Goal: Task Accomplishment & Management: Use online tool/utility

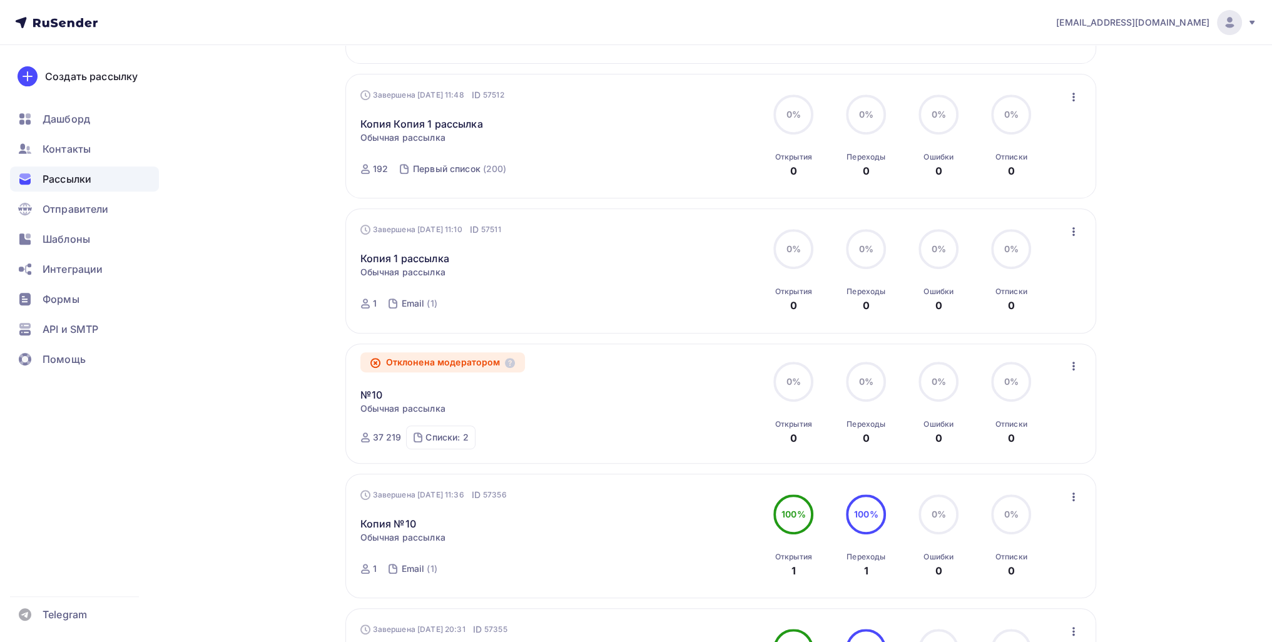
scroll to position [1081, 0]
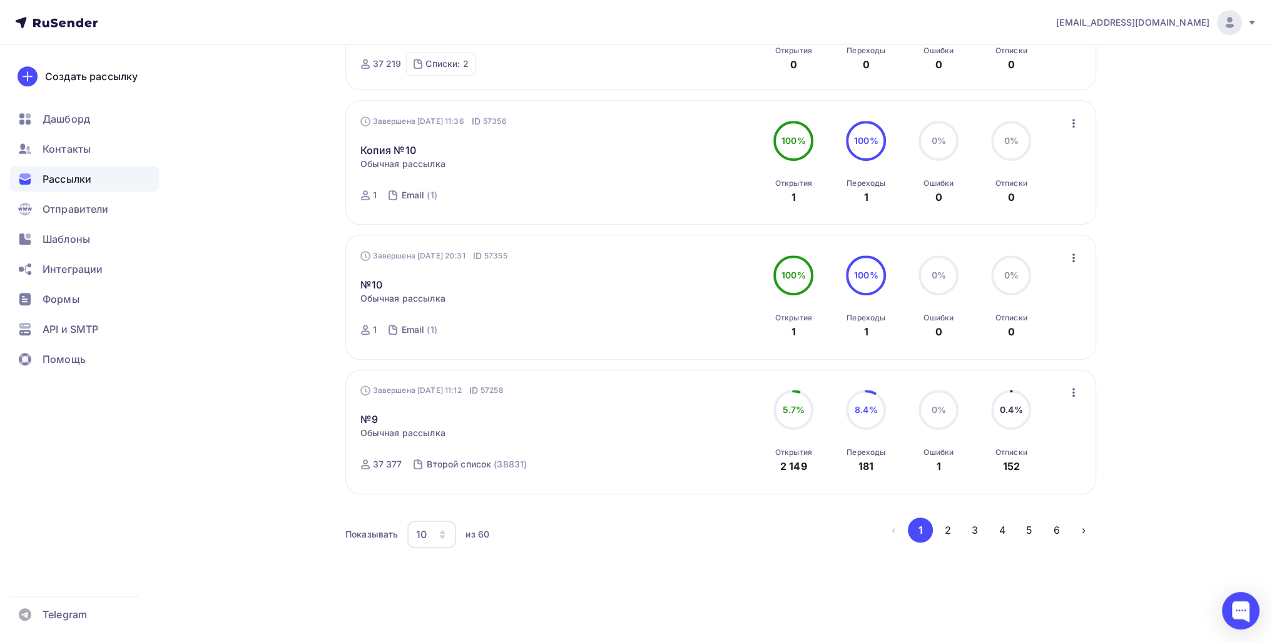
click at [631, 386] on icon "button" at bounding box center [1073, 392] width 15 height 15
click at [631, 448] on div "Обзор рассылки" at bounding box center [1015, 449] width 128 height 15
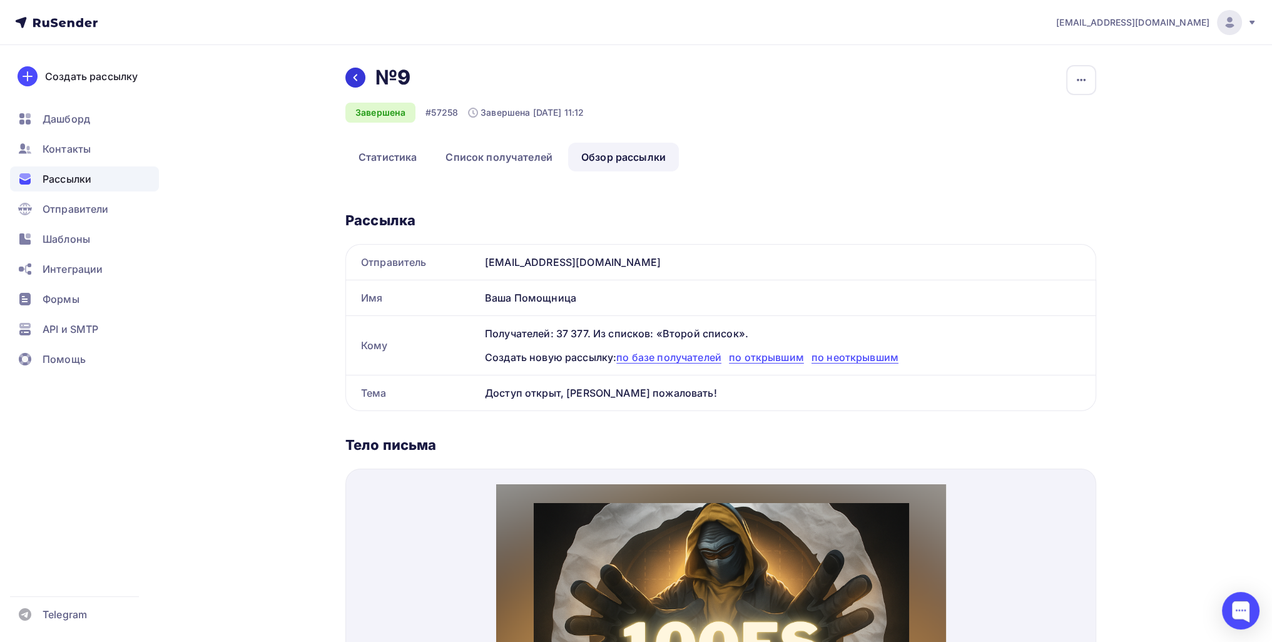
click at [347, 76] on div at bounding box center [355, 78] width 20 height 20
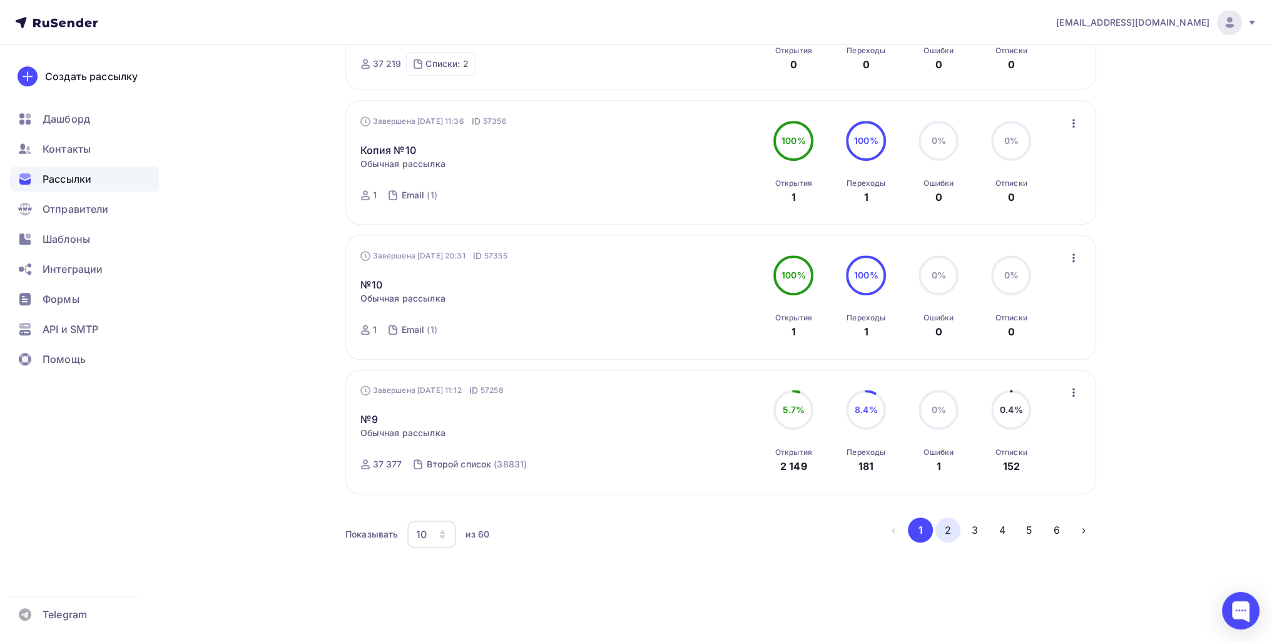
click at [936, 519] on button "2" at bounding box center [947, 529] width 25 height 25
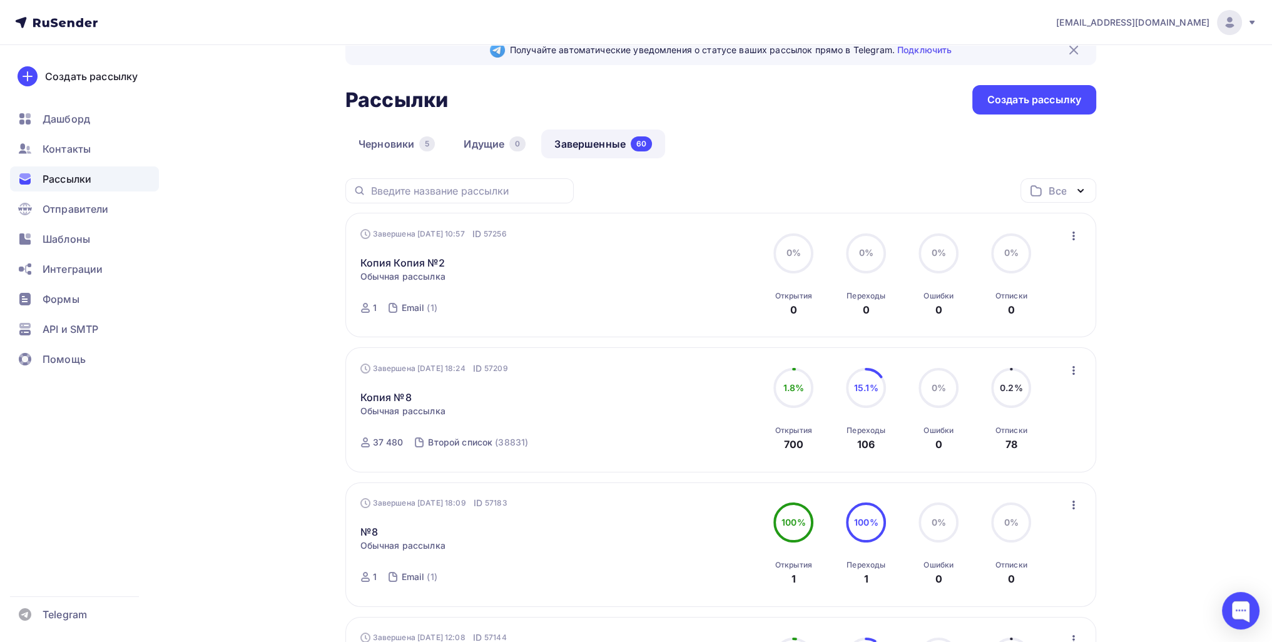
scroll to position [23, 0]
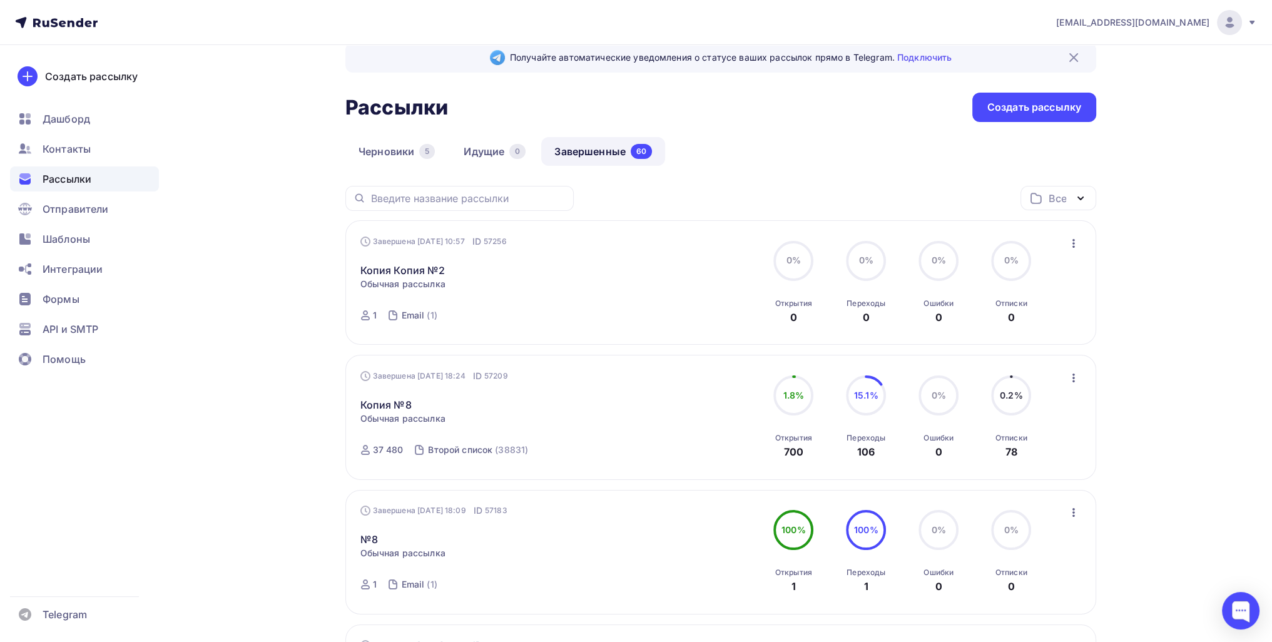
click at [1073, 383] on icon "button" at bounding box center [1073, 377] width 15 height 15
click at [1041, 436] on div "Обзор рассылки" at bounding box center [1015, 434] width 128 height 15
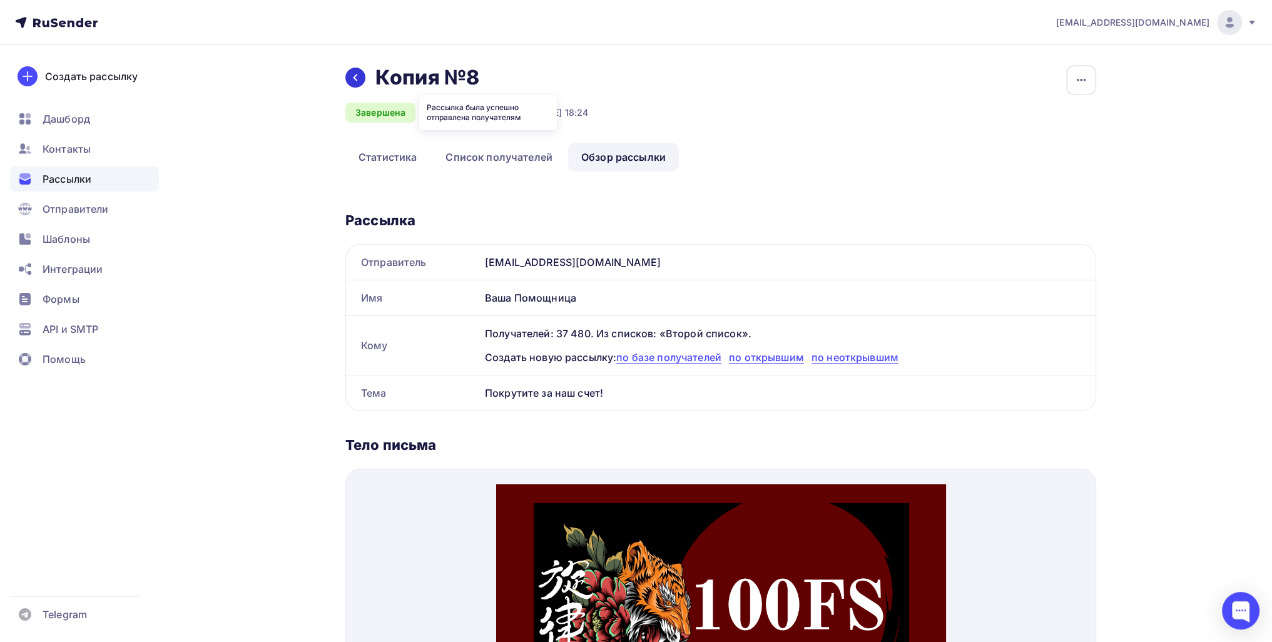
click at [358, 77] on icon at bounding box center [355, 78] width 10 height 10
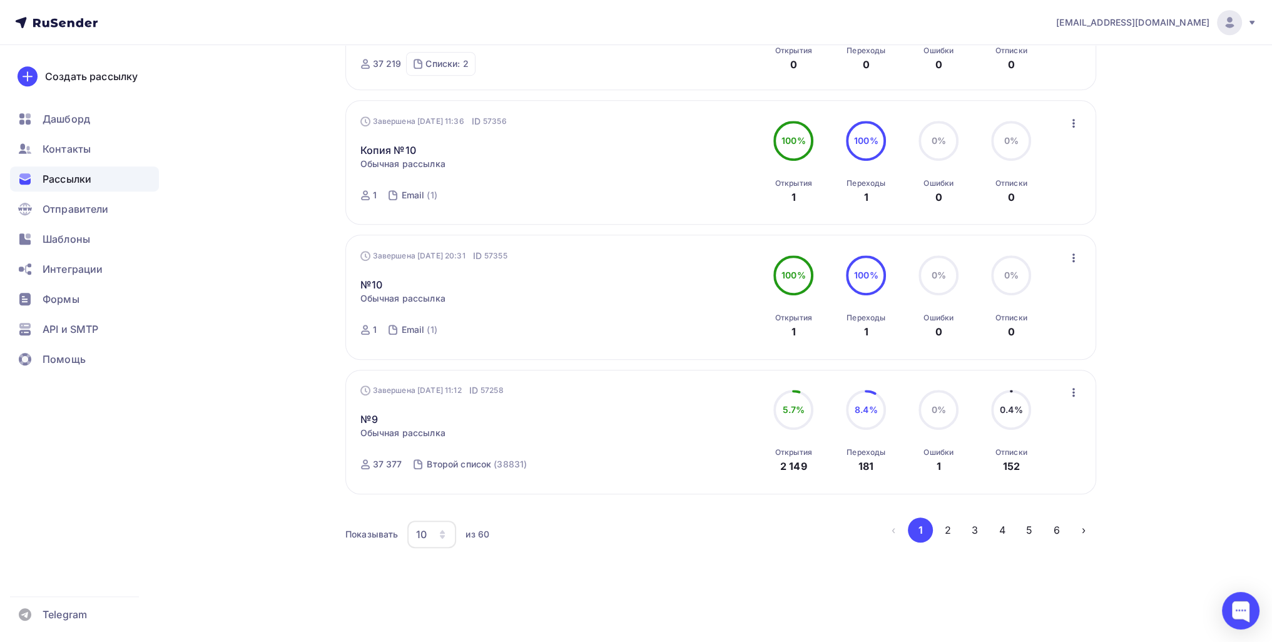
click at [951, 528] on button "2" at bounding box center [947, 529] width 25 height 25
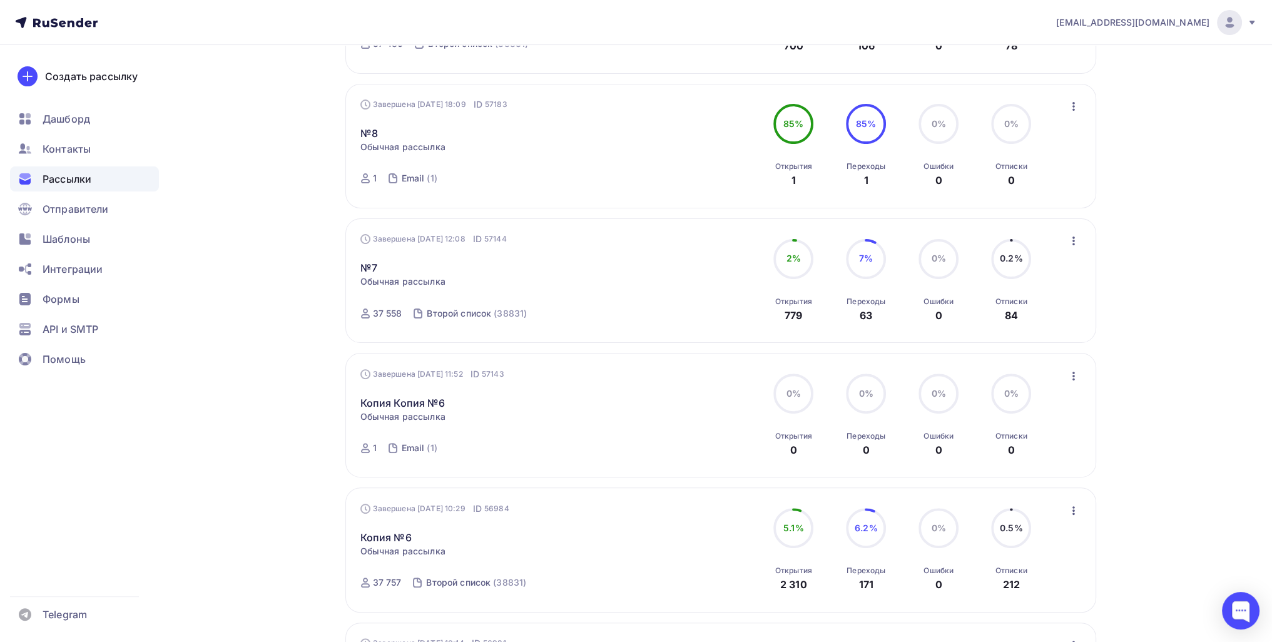
scroll to position [585, 0]
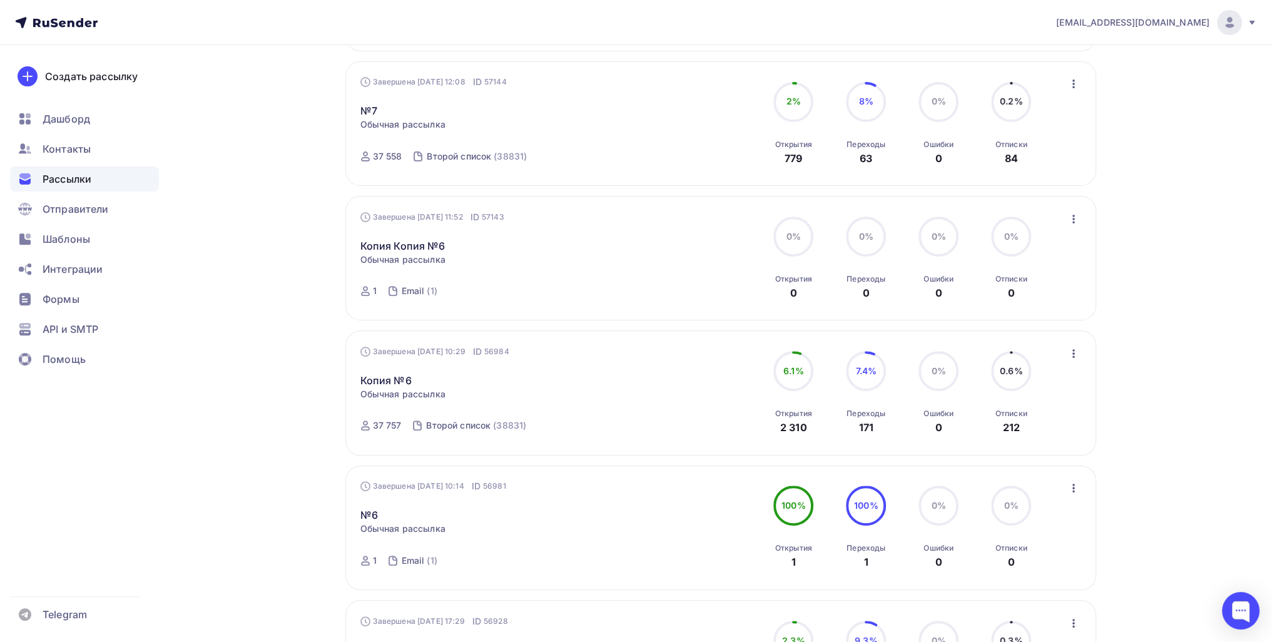
click at [1081, 347] on div "Завершена 26.08.2025, 10:29 ID 56984 Копия №6 Статистика Обзор рассылки Копиров…" at bounding box center [720, 392] width 751 height 124
click at [1070, 352] on icon "button" at bounding box center [1073, 353] width 15 height 15
click at [1192, 416] on div "mironov1-93@mail.ru Аккаунт Тарифы Выйти Создать рассылку Дашборд Контакты Расс…" at bounding box center [636, 280] width 1272 height 1730
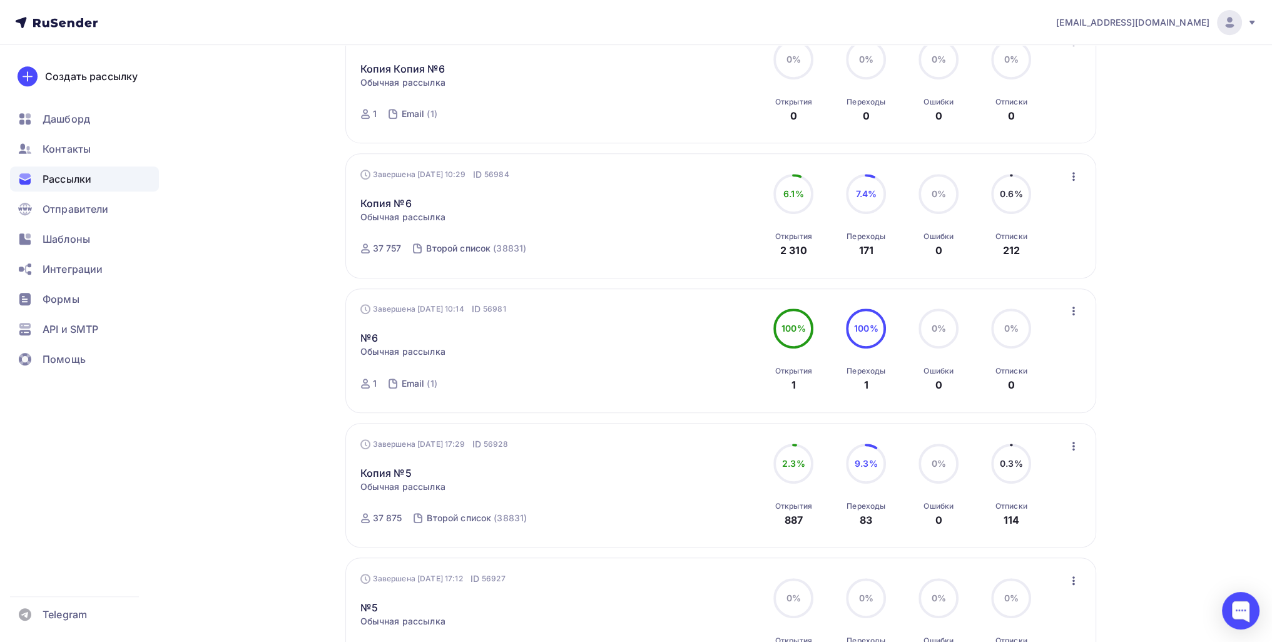
scroll to position [773, 0]
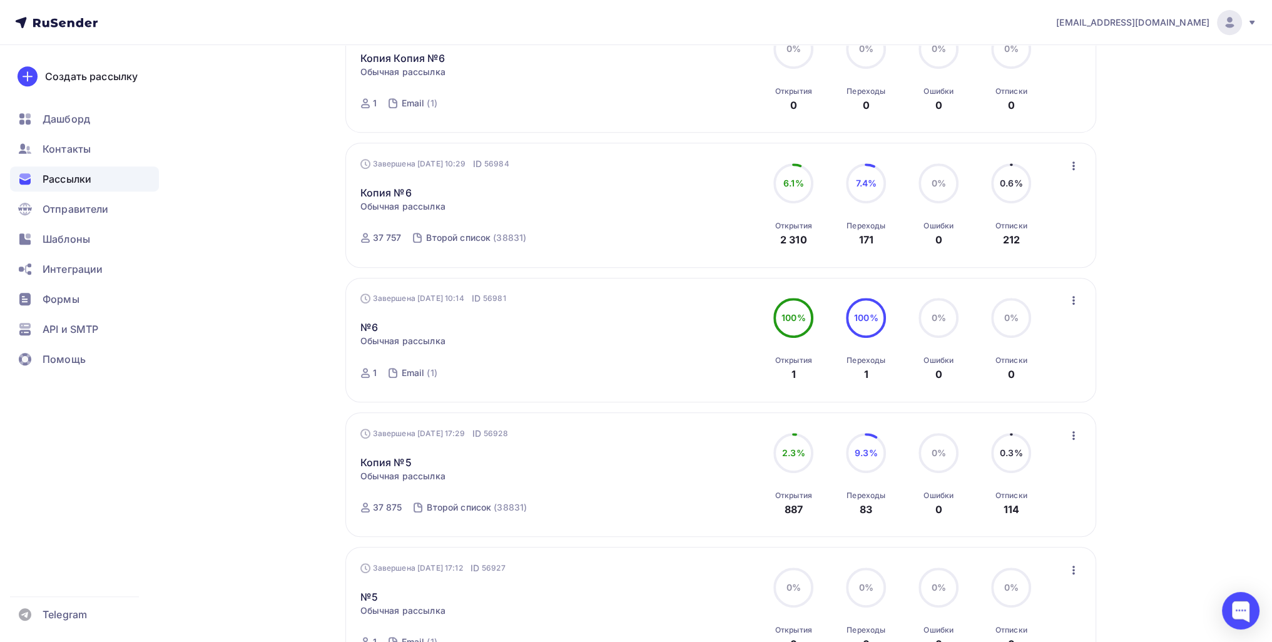
click at [1080, 415] on div "Завершена 25.08.2025, 17:29 ID 56928 Копия №5 Статистика Обзор рассылки Копиров…" at bounding box center [720, 474] width 751 height 124
click at [1079, 430] on icon "button" at bounding box center [1073, 435] width 15 height 15
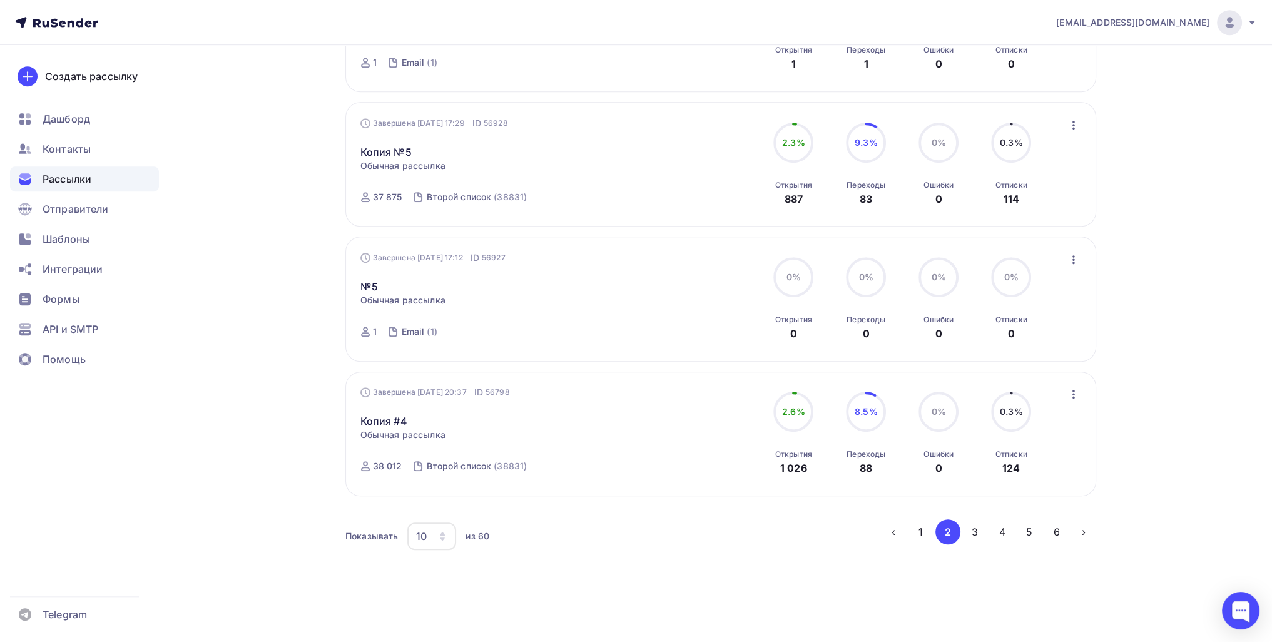
scroll to position [1086, 0]
click at [1082, 389] on div "Завершена 24.08.2025, 20:37 ID 56798 Копия #4 Статистика Обзор рассылки Копиров…" at bounding box center [720, 431] width 751 height 124
click at [1076, 388] on icon "button" at bounding box center [1073, 391] width 15 height 15
click at [1011, 556] on div "Показывать 10 10 20 50 100 из 60 ‹ 1 2 3 4 5 6 ›" at bounding box center [720, 540] width 751 height 47
click at [977, 526] on button "3" at bounding box center [974, 529] width 25 height 25
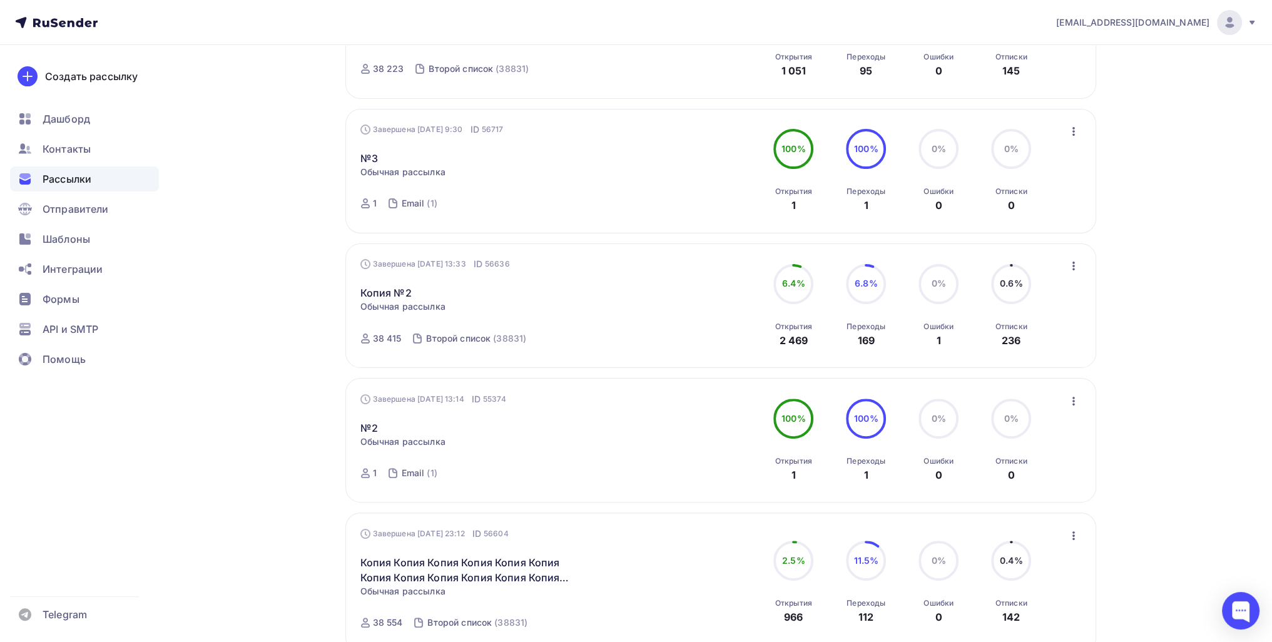
scroll to position [398, 0]
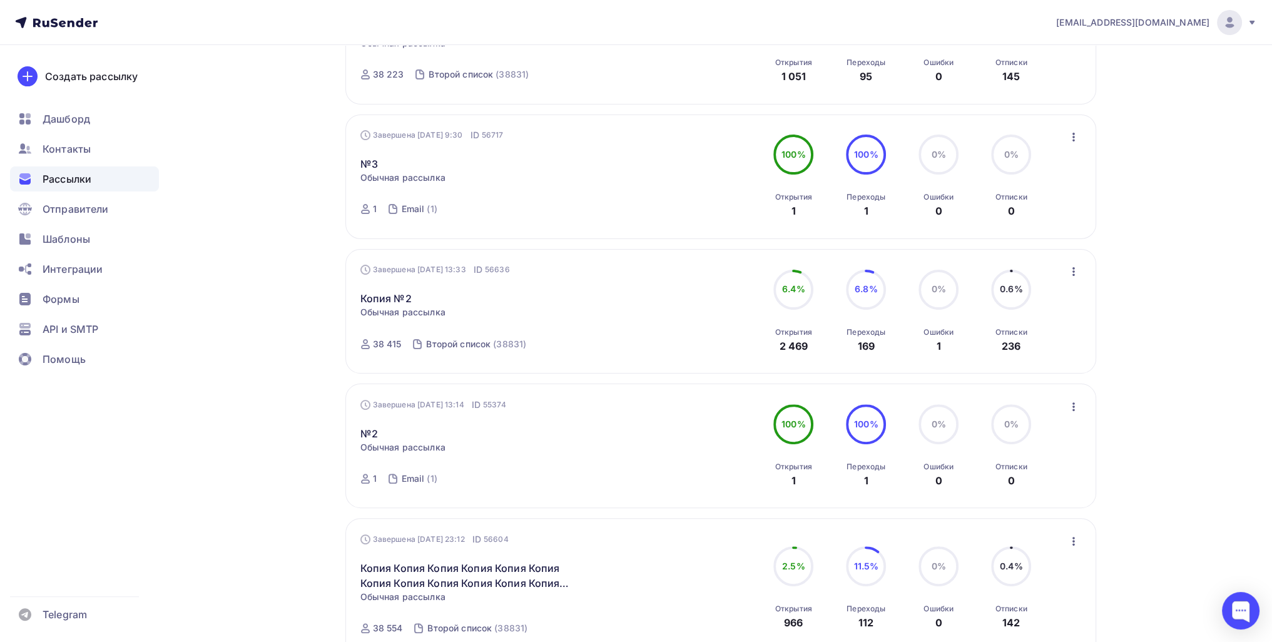
click at [1063, 280] on div "Завершена 22.08.2025, 13:33 ID 56636 Копия №2 Статистика Обзор рассылки Копиров…" at bounding box center [720, 310] width 721 height 95
click at [1080, 271] on icon "button" at bounding box center [1073, 271] width 15 height 15
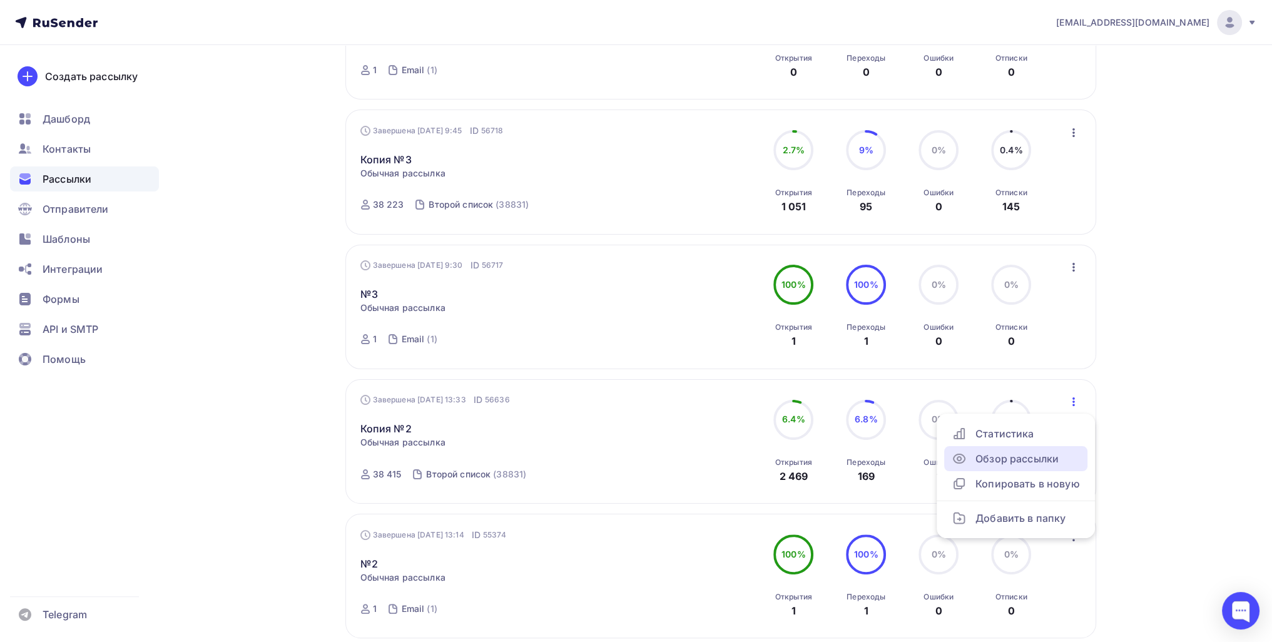
scroll to position [0, 0]
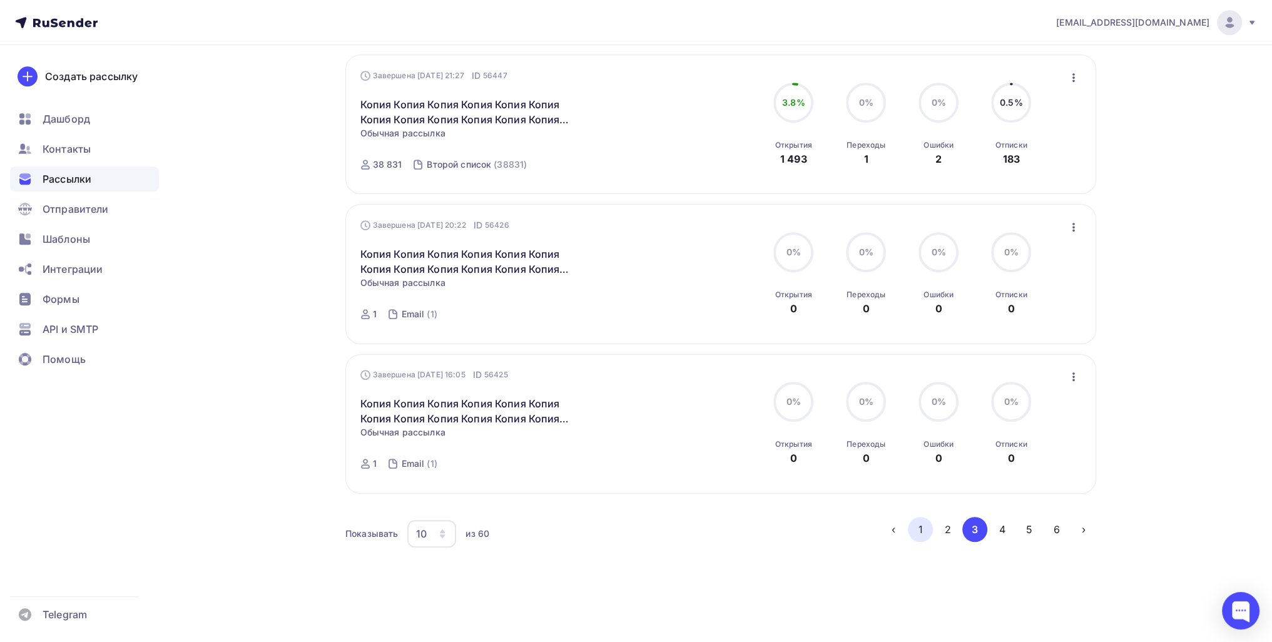
click at [917, 534] on button "1" at bounding box center [920, 529] width 25 height 25
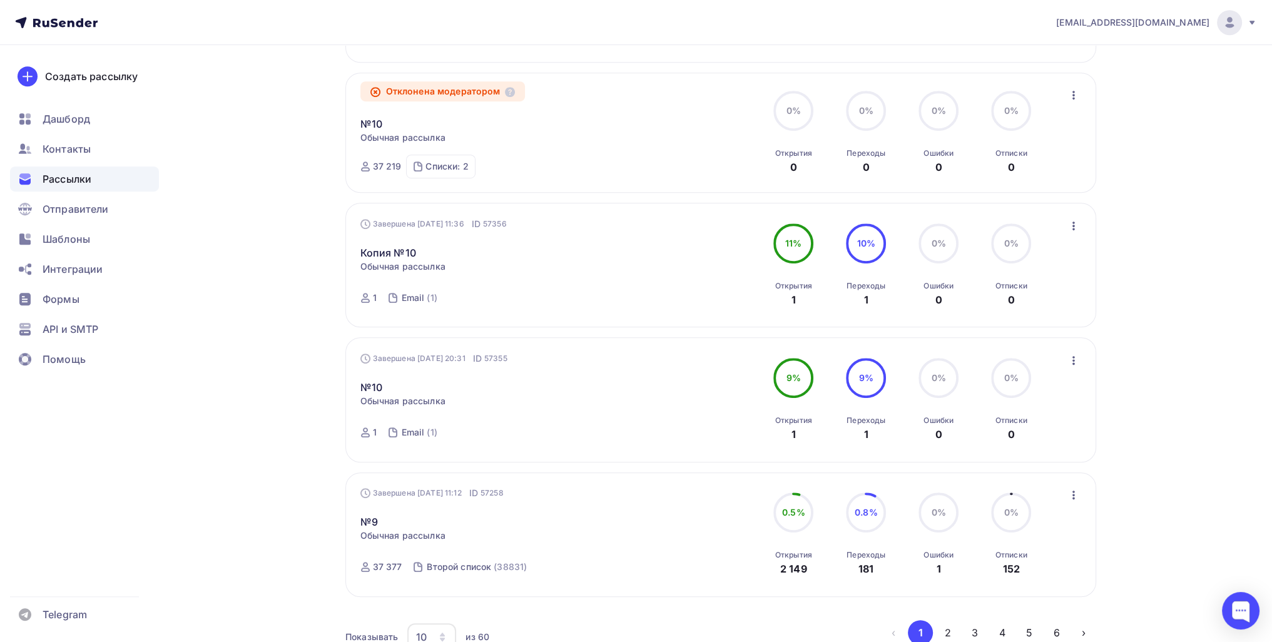
scroll to position [1081, 0]
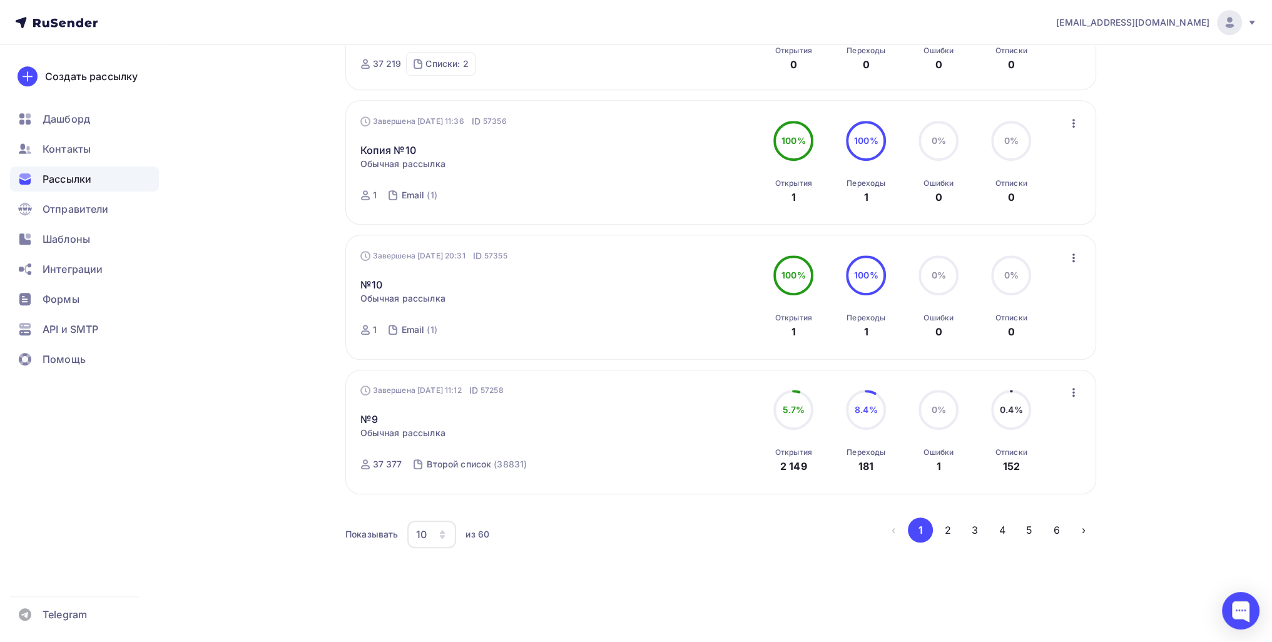
click at [1054, 384] on div "Завершена 28.08.2025, 11:12 ID 57258 №9 Статистика Обзор рассылки Копировать в …" at bounding box center [720, 431] width 721 height 95
click at [1063, 385] on div "Завершена 28.08.2025, 11:12 ID 57258 №9 Статистика Обзор рассылки Копировать в …" at bounding box center [720, 431] width 721 height 95
click at [1071, 388] on icon "button" at bounding box center [1073, 392] width 15 height 15
click at [1016, 437] on link "Обзор рассылки" at bounding box center [1015, 449] width 143 height 25
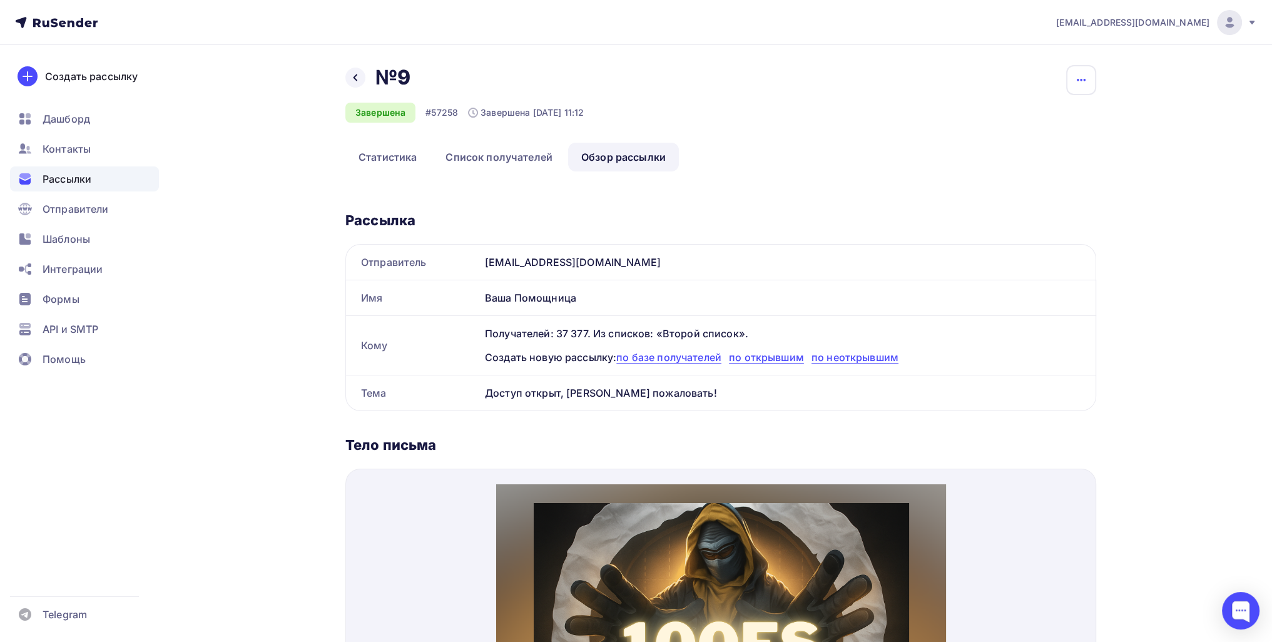
click at [1077, 82] on icon "button" at bounding box center [1080, 80] width 15 height 15
click at [1036, 123] on div "Копировать" at bounding box center [1033, 119] width 120 height 15
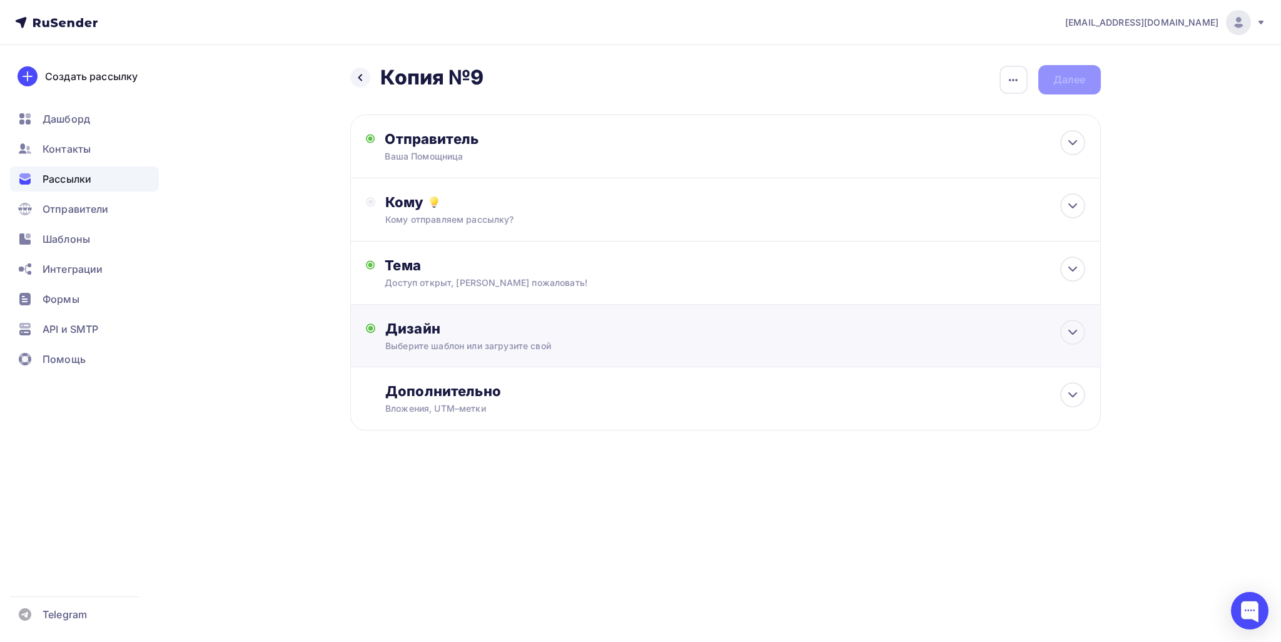
click at [505, 340] on div "Выберите шаблон или загрузите свой" at bounding box center [700, 346] width 630 height 13
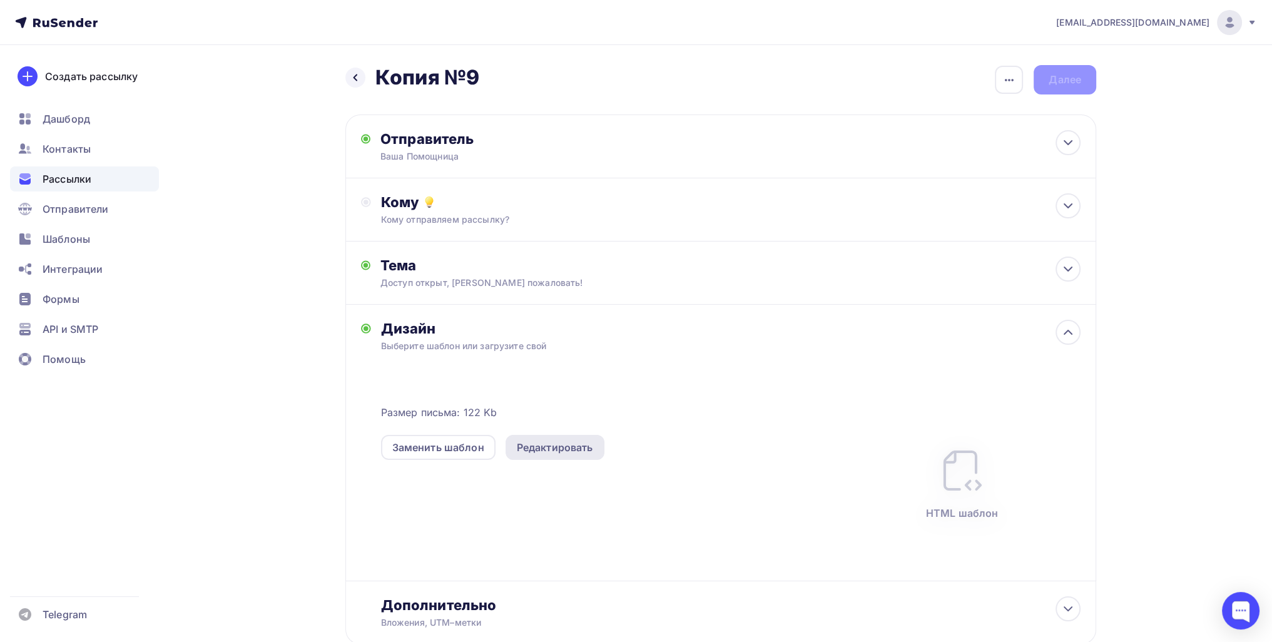
click at [549, 446] on div "Редактировать" at bounding box center [555, 447] width 76 height 15
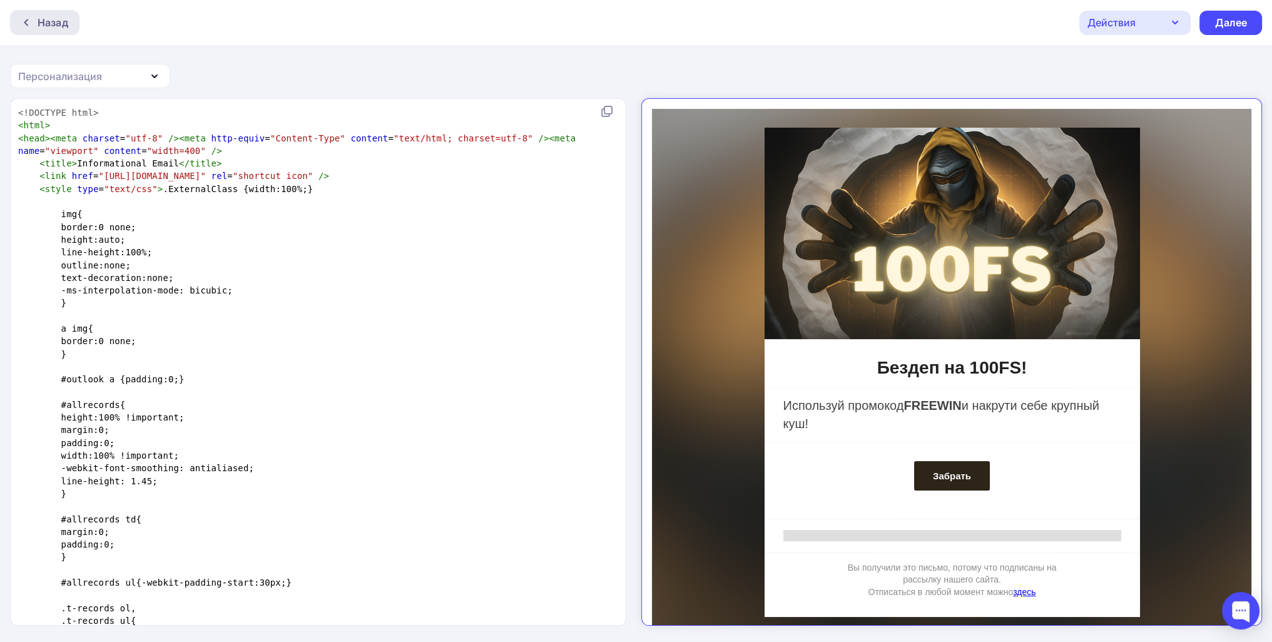
click at [51, 26] on div "Назад" at bounding box center [53, 22] width 31 height 15
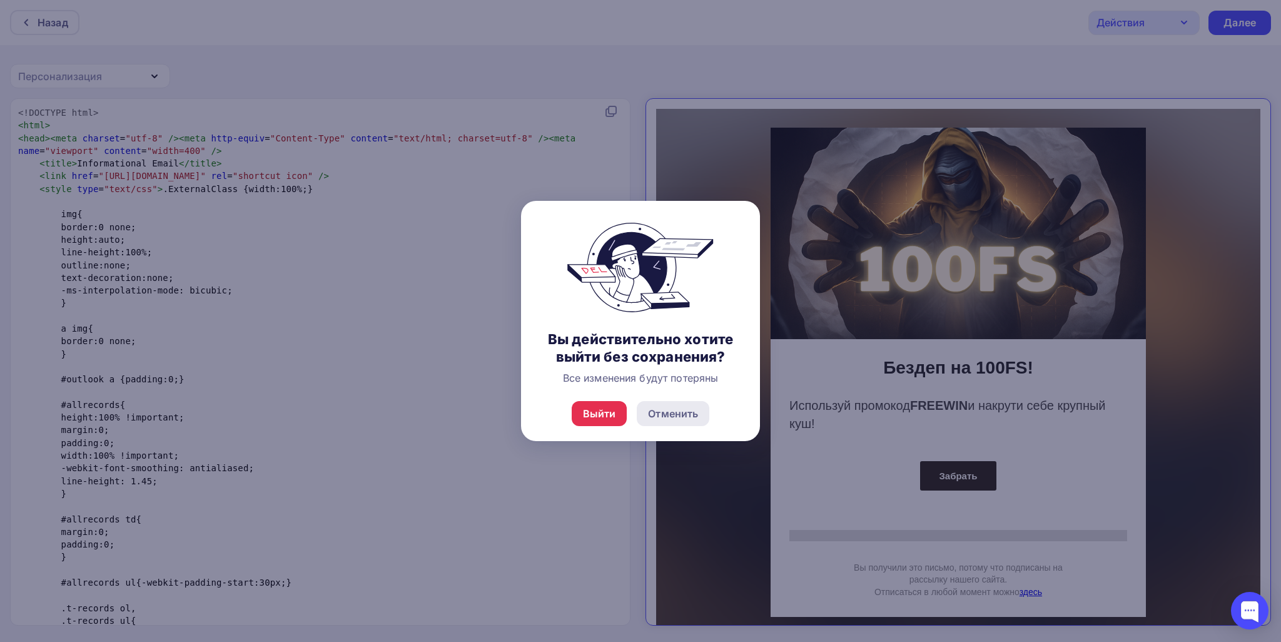
click at [676, 413] on div "Отменить" at bounding box center [673, 413] width 50 height 15
